Goal: Information Seeking & Learning: Learn about a topic

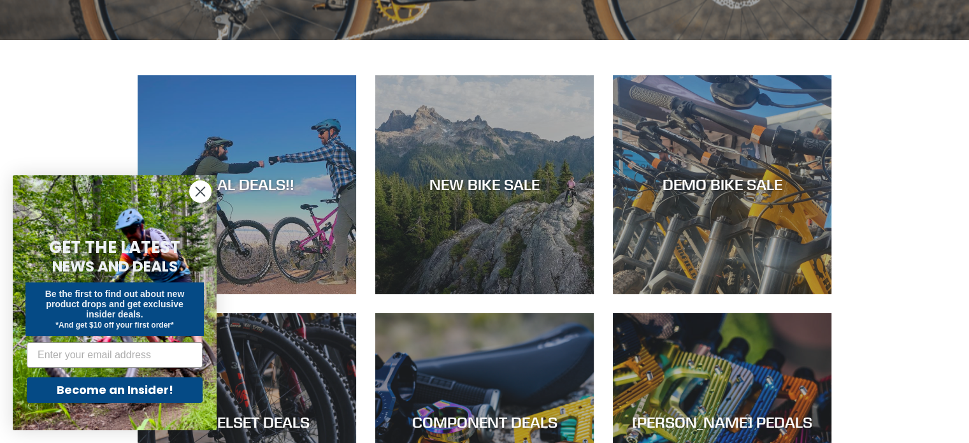
scroll to position [461, 0]
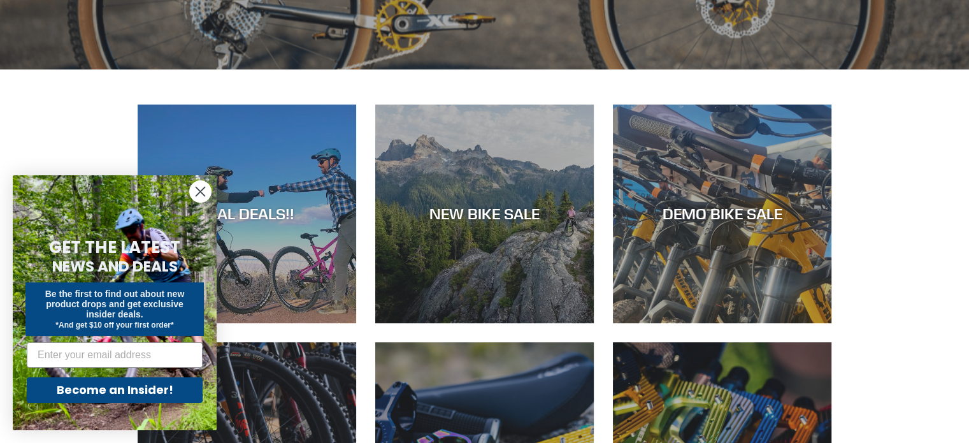
click at [204, 191] on circle "Close dialog" at bounding box center [200, 191] width 21 height 21
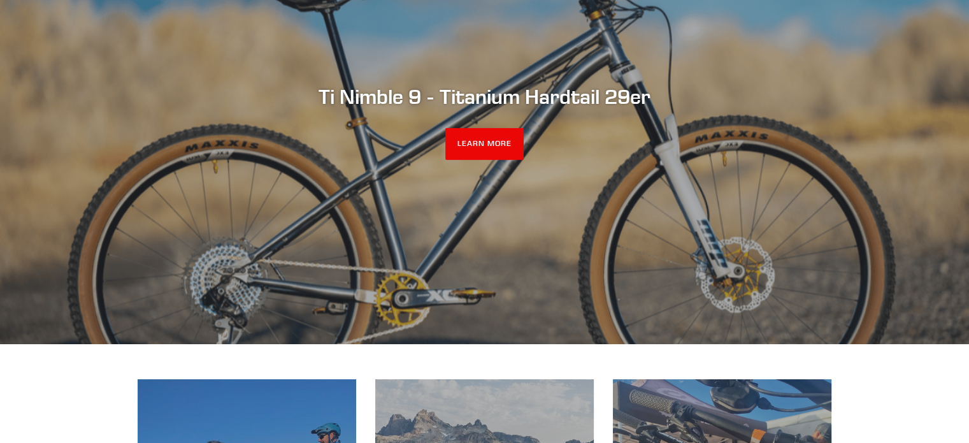
scroll to position [0, 0]
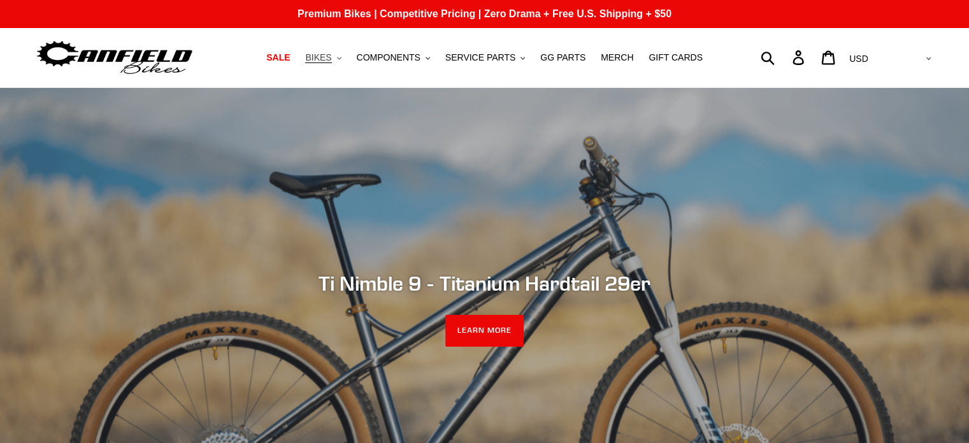
click at [331, 54] on span "BIKES" at bounding box center [318, 57] width 26 height 11
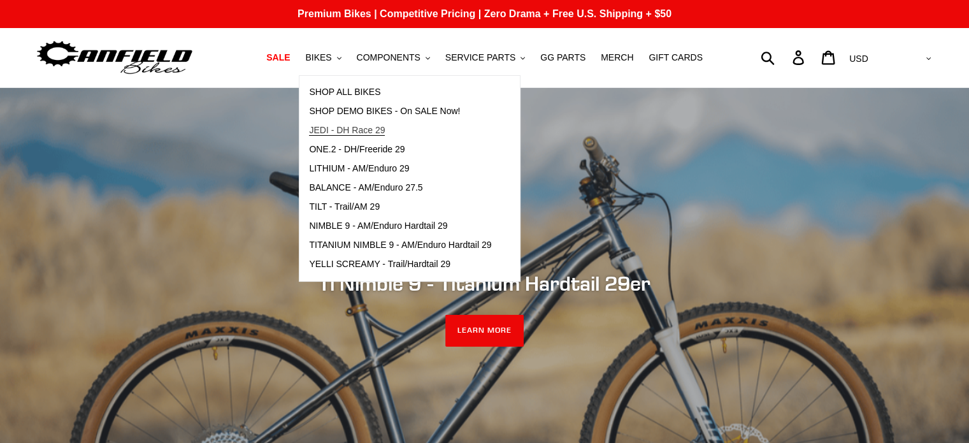
click at [342, 129] on span "JEDI - DH Race 29" at bounding box center [347, 130] width 76 height 11
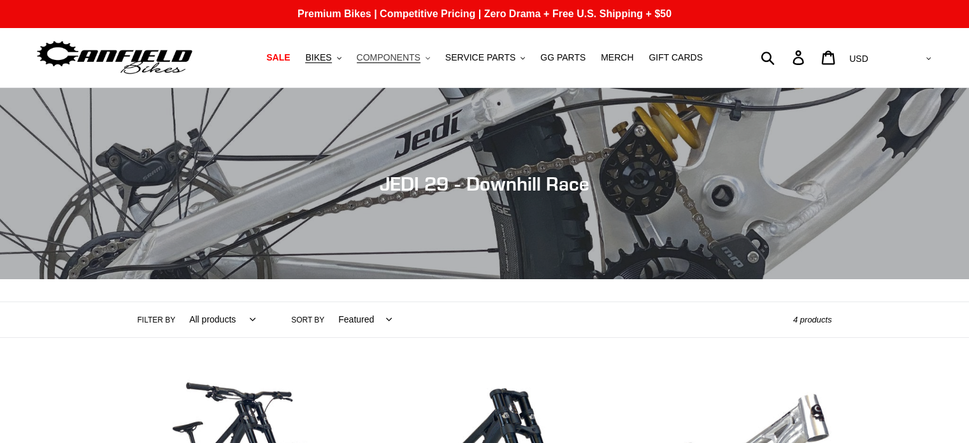
click at [409, 63] on span "COMPONENTS" at bounding box center [389, 57] width 64 height 11
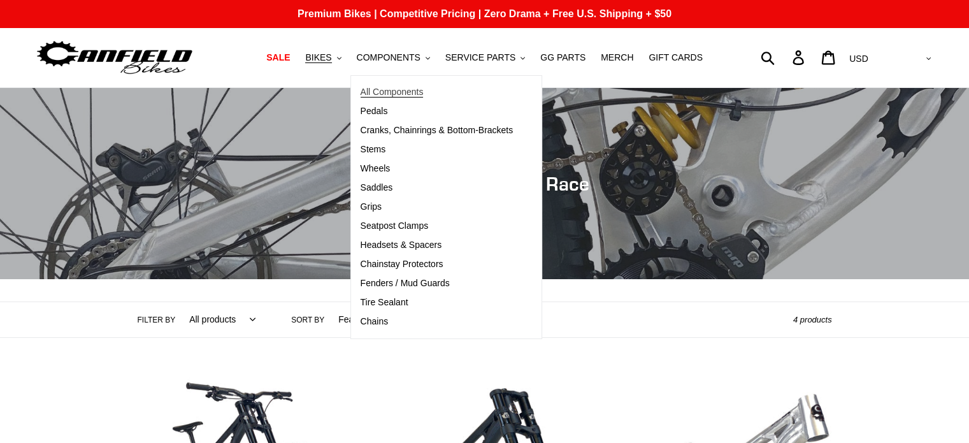
click at [405, 94] on span "All Components" at bounding box center [392, 92] width 63 height 11
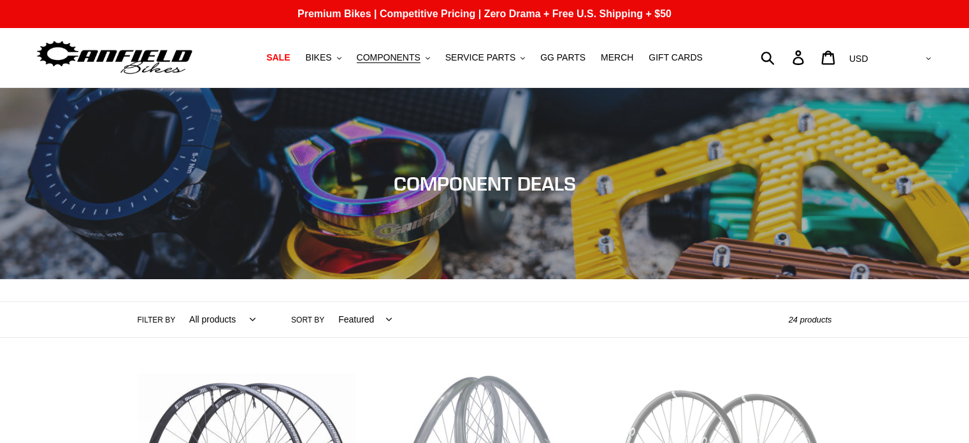
click at [331, 59] on span "BIKES" at bounding box center [318, 57] width 26 height 11
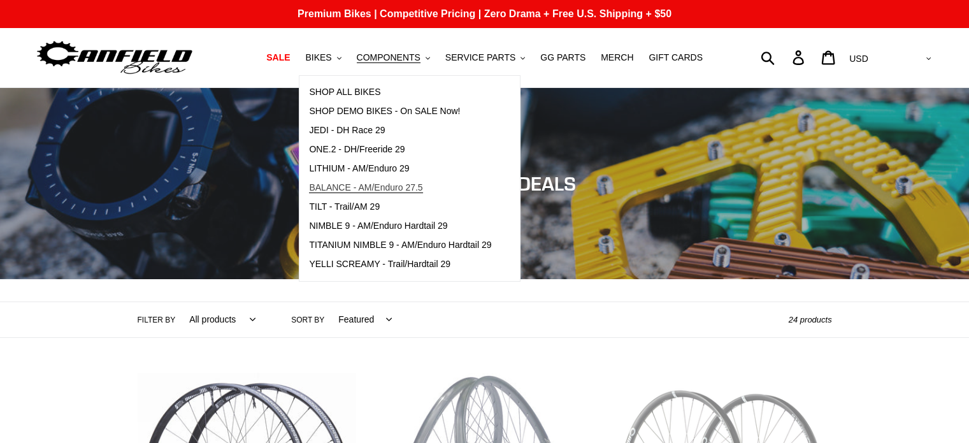
click at [359, 190] on span "BALANCE - AM/Enduro 27.5" at bounding box center [365, 187] width 113 height 11
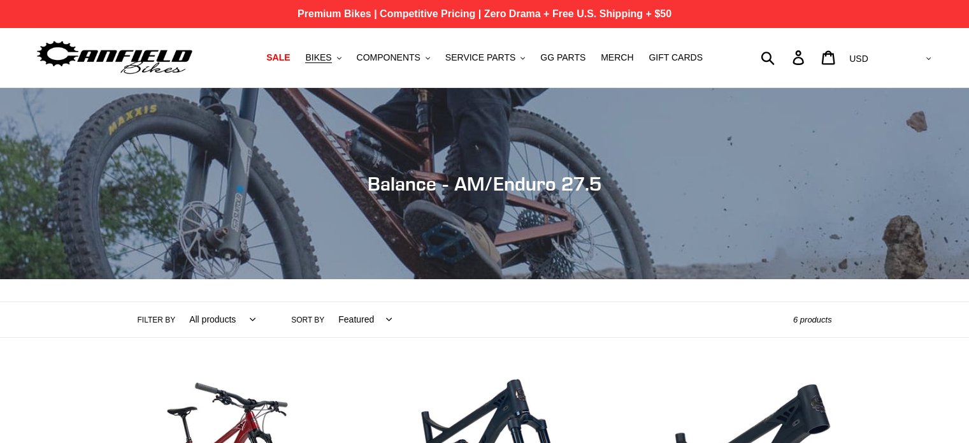
click at [554, 21] on p "Premium Bikes | Competitive Pricing | Zero Drama + Free U.S. Shipping + $50" at bounding box center [484, 14] width 969 height 28
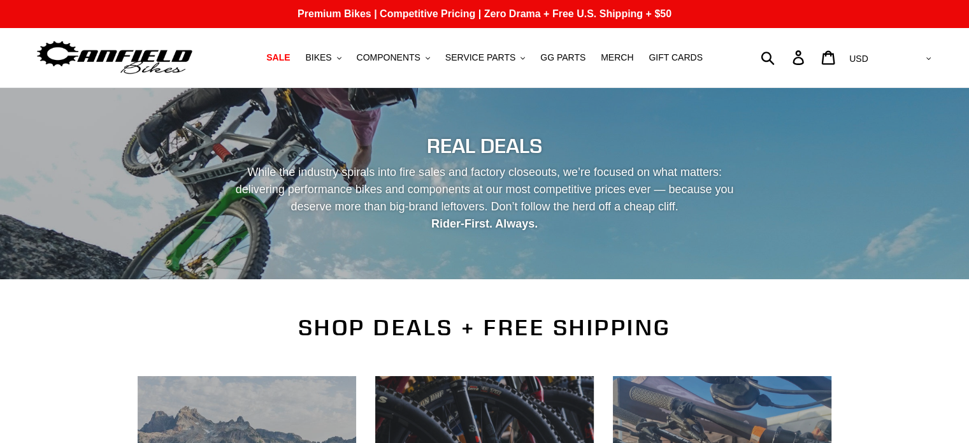
scroll to position [25, 0]
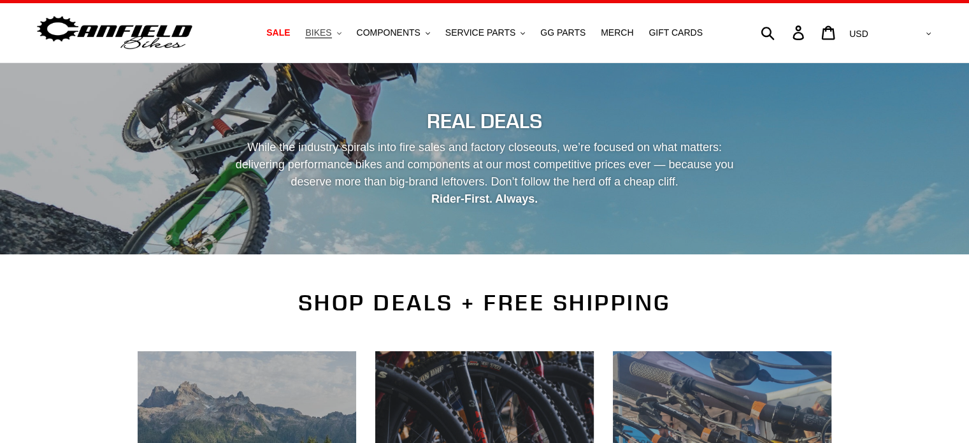
click at [331, 29] on span "BIKES" at bounding box center [318, 32] width 26 height 11
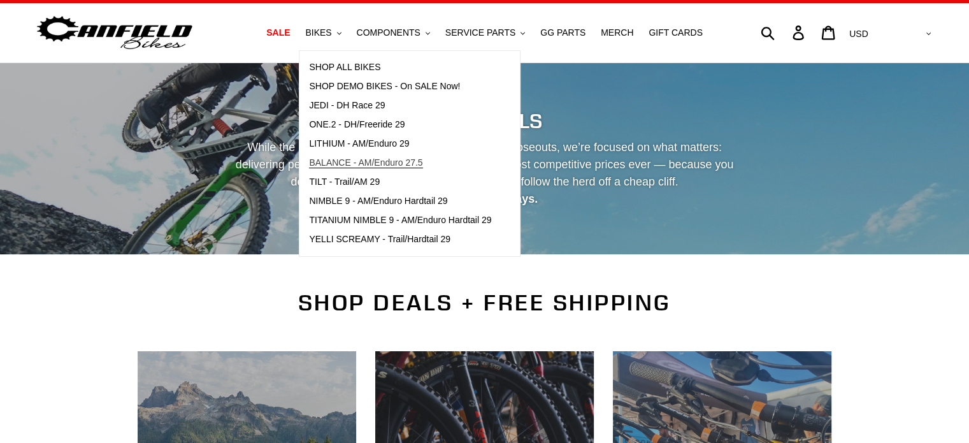
click at [364, 163] on span "BALANCE - AM/Enduro 27.5" at bounding box center [365, 162] width 113 height 11
